Goal: Transaction & Acquisition: Purchase product/service

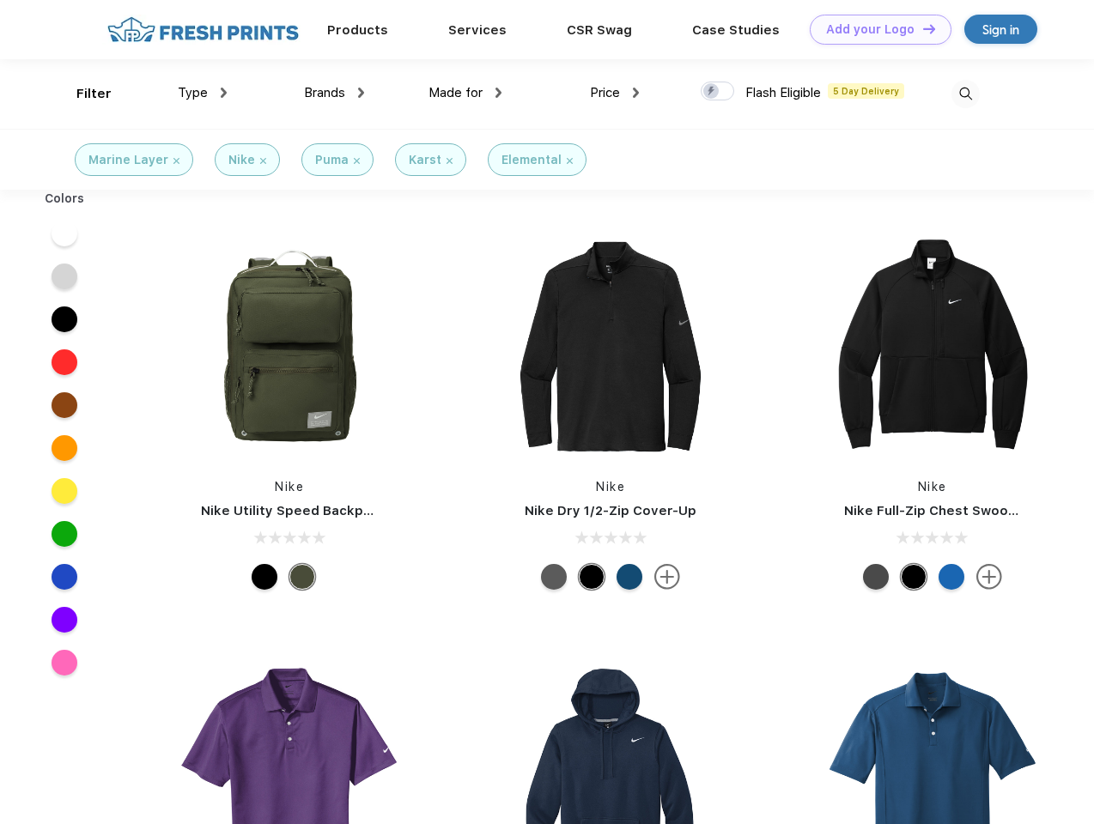
click at [874, 29] on link "Add your Logo Design Tool" at bounding box center [881, 30] width 142 height 30
click at [0, 0] on div "Design Tool" at bounding box center [0, 0] width 0 height 0
click at [921, 28] on link "Add your Logo Design Tool" at bounding box center [881, 30] width 142 height 30
click at [82, 94] on div "Filter" at bounding box center [93, 94] width 35 height 20
click at [203, 93] on span "Type" at bounding box center [193, 92] width 30 height 15
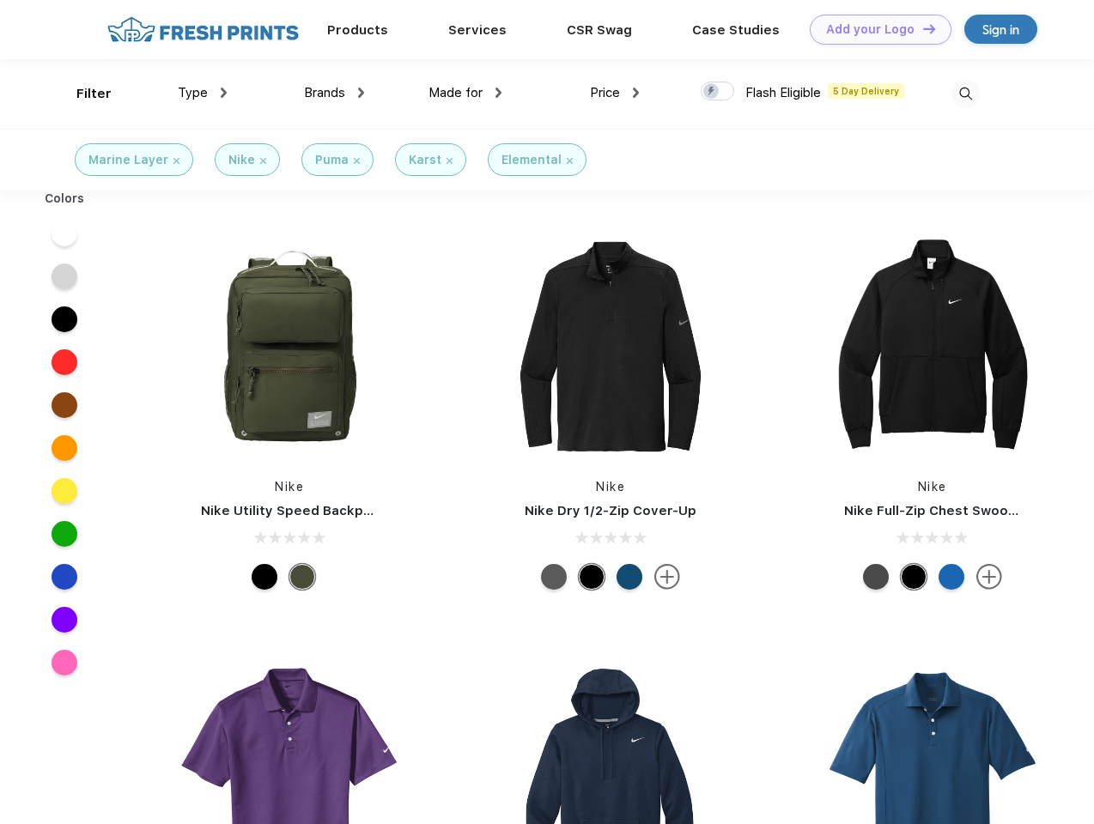
click at [334, 93] on span "Brands" at bounding box center [324, 92] width 41 height 15
click at [465, 93] on span "Made for" at bounding box center [456, 92] width 54 height 15
click at [615, 93] on span "Price" at bounding box center [605, 92] width 30 height 15
click at [718, 92] on div at bounding box center [717, 91] width 33 height 19
click at [712, 92] on input "checkbox" at bounding box center [706, 86] width 11 height 11
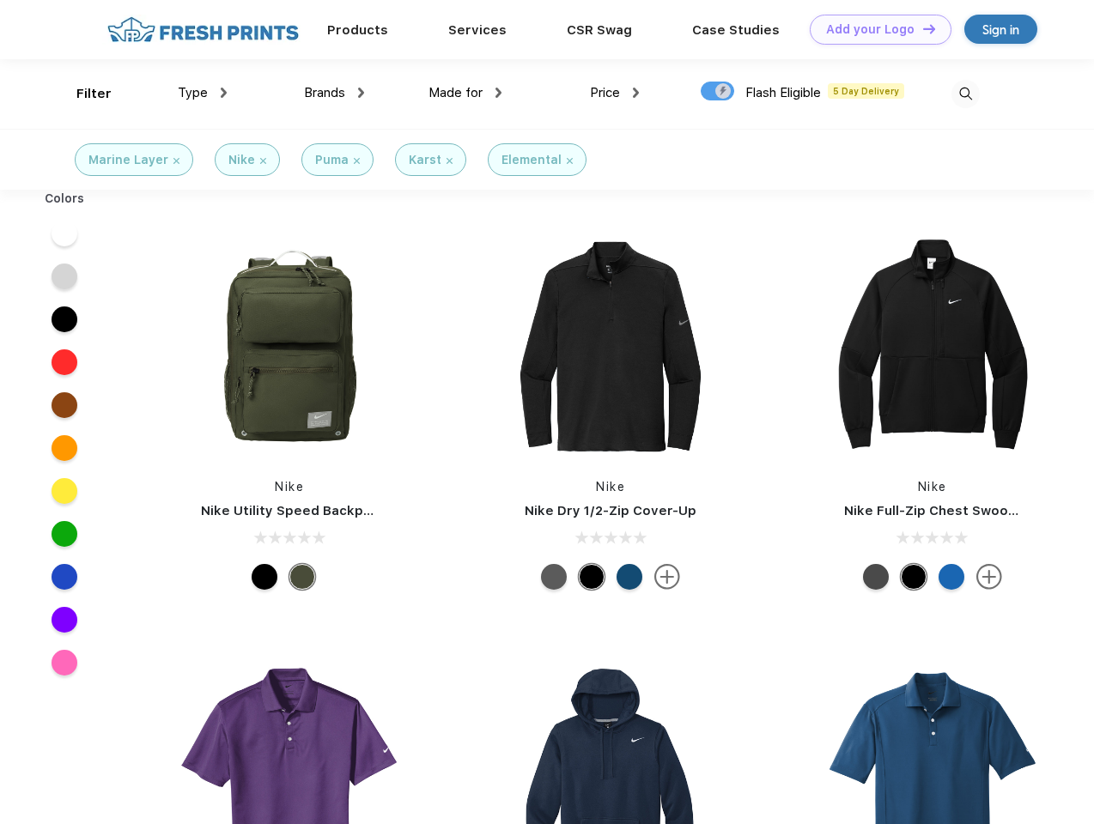
click at [965, 94] on img at bounding box center [965, 94] width 28 height 28
